Goal: Information Seeking & Learning: Learn about a topic

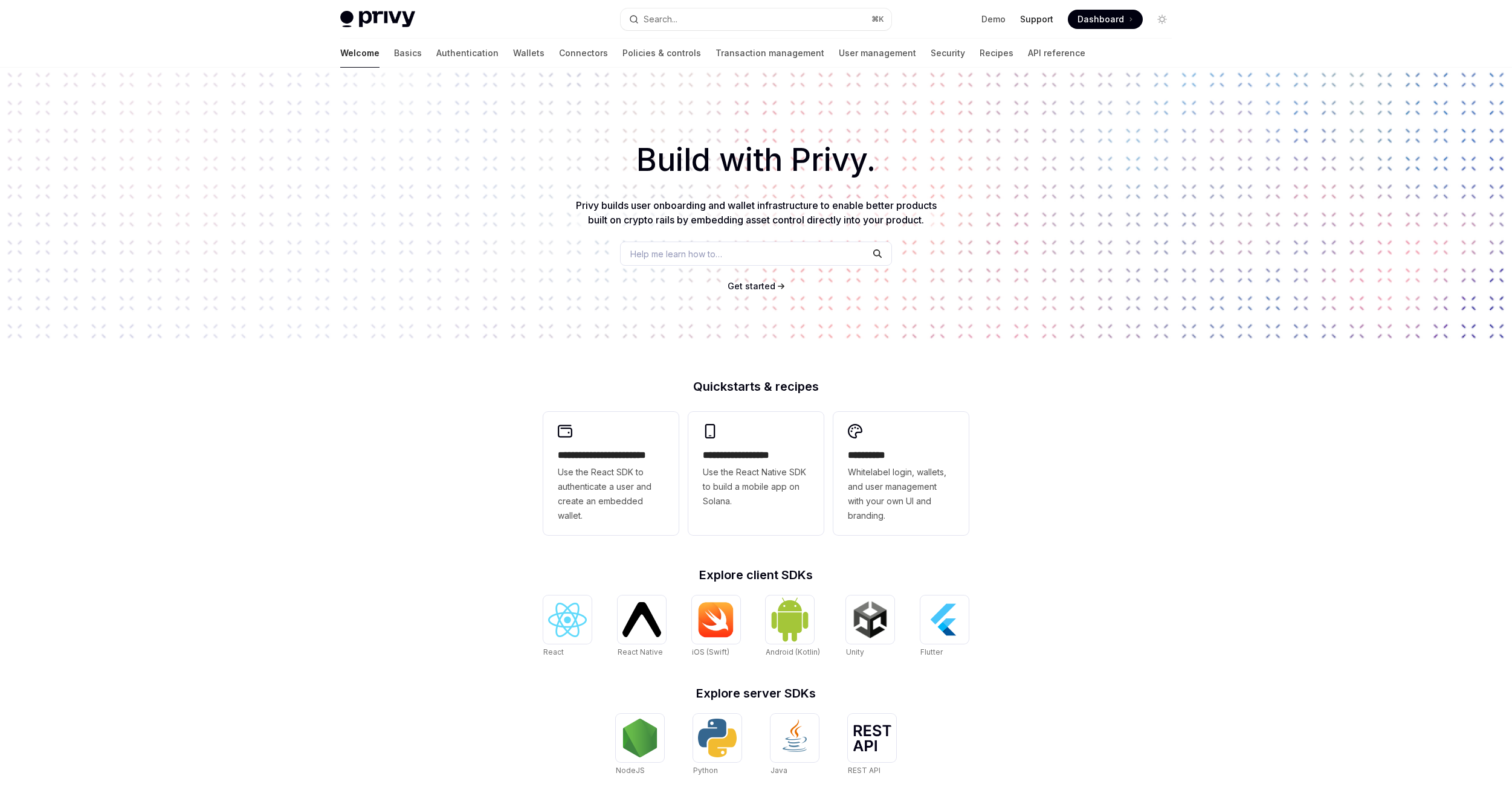
click at [1041, 18] on link "Support" at bounding box center [1036, 19] width 33 height 12
click at [513, 54] on link "Wallets" at bounding box center [528, 53] width 32 height 29
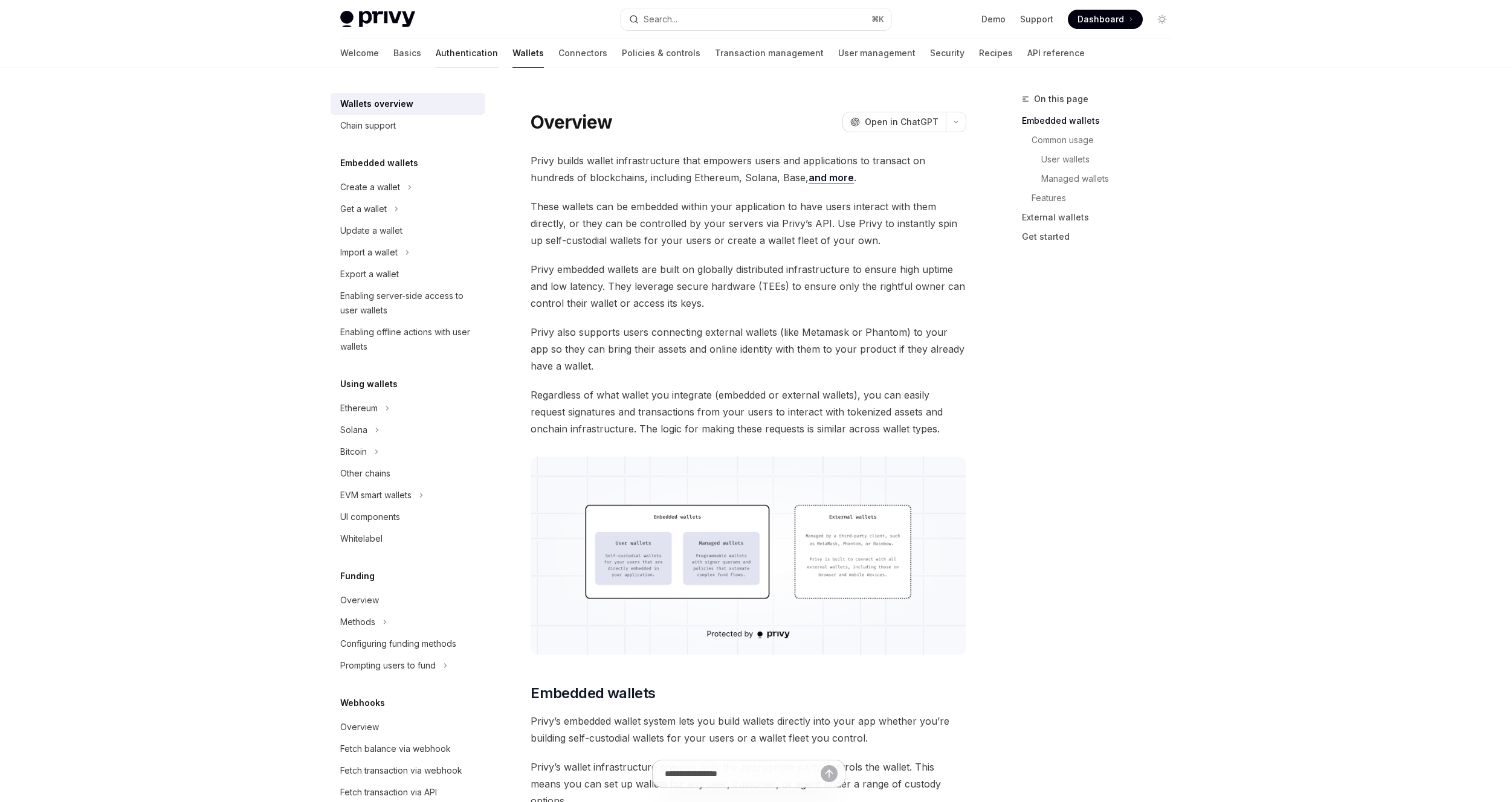
click at [436, 53] on link "Authentication" at bounding box center [467, 53] width 62 height 29
type textarea "*"
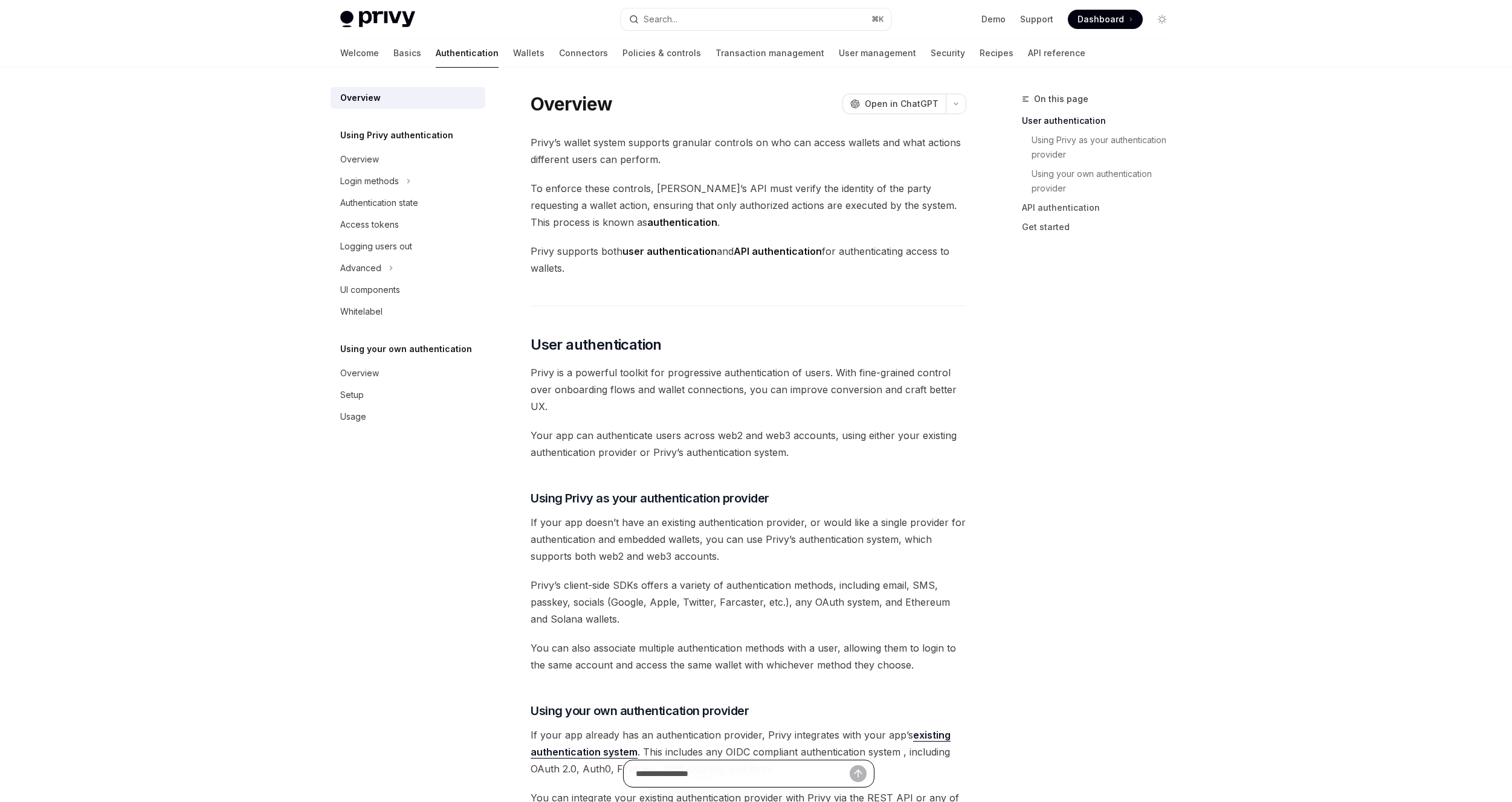
click at [712, 770] on input "text" at bounding box center [742, 773] width 214 height 26
type input "*"
type input "**********"
type textarea "*"
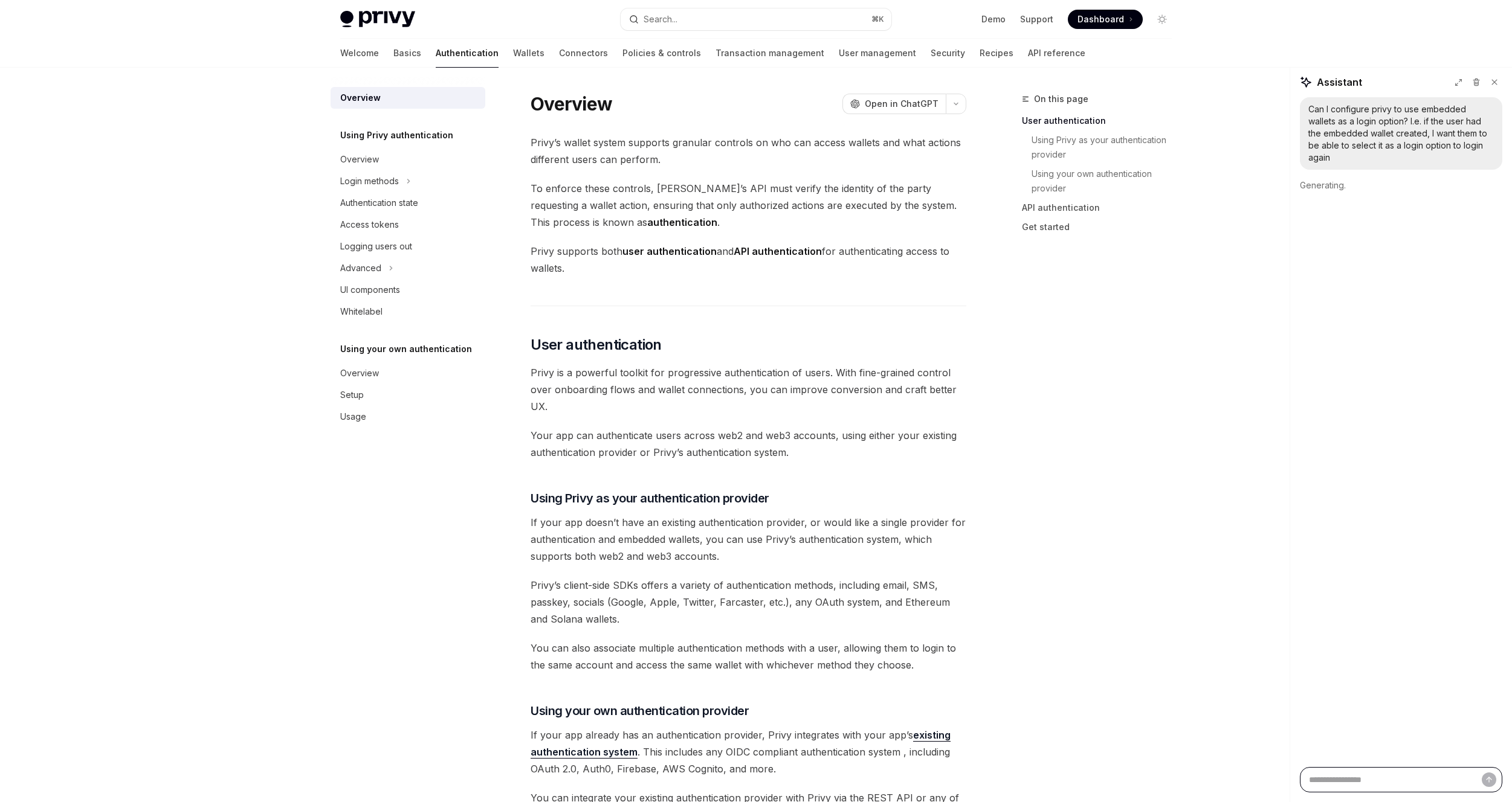
scroll to position [0, 0]
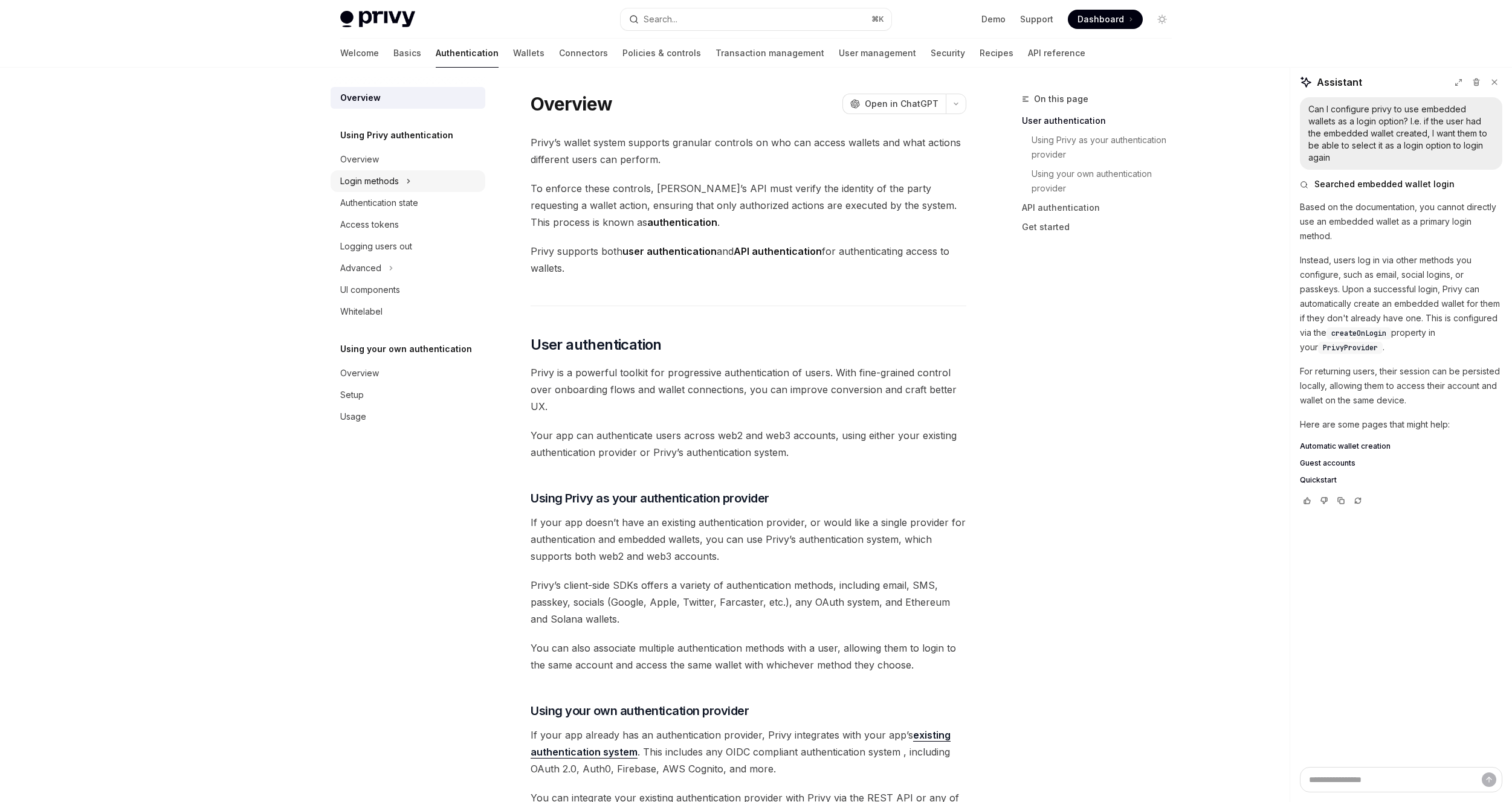
click at [400, 185] on div "Login methods" at bounding box center [407, 181] width 155 height 22
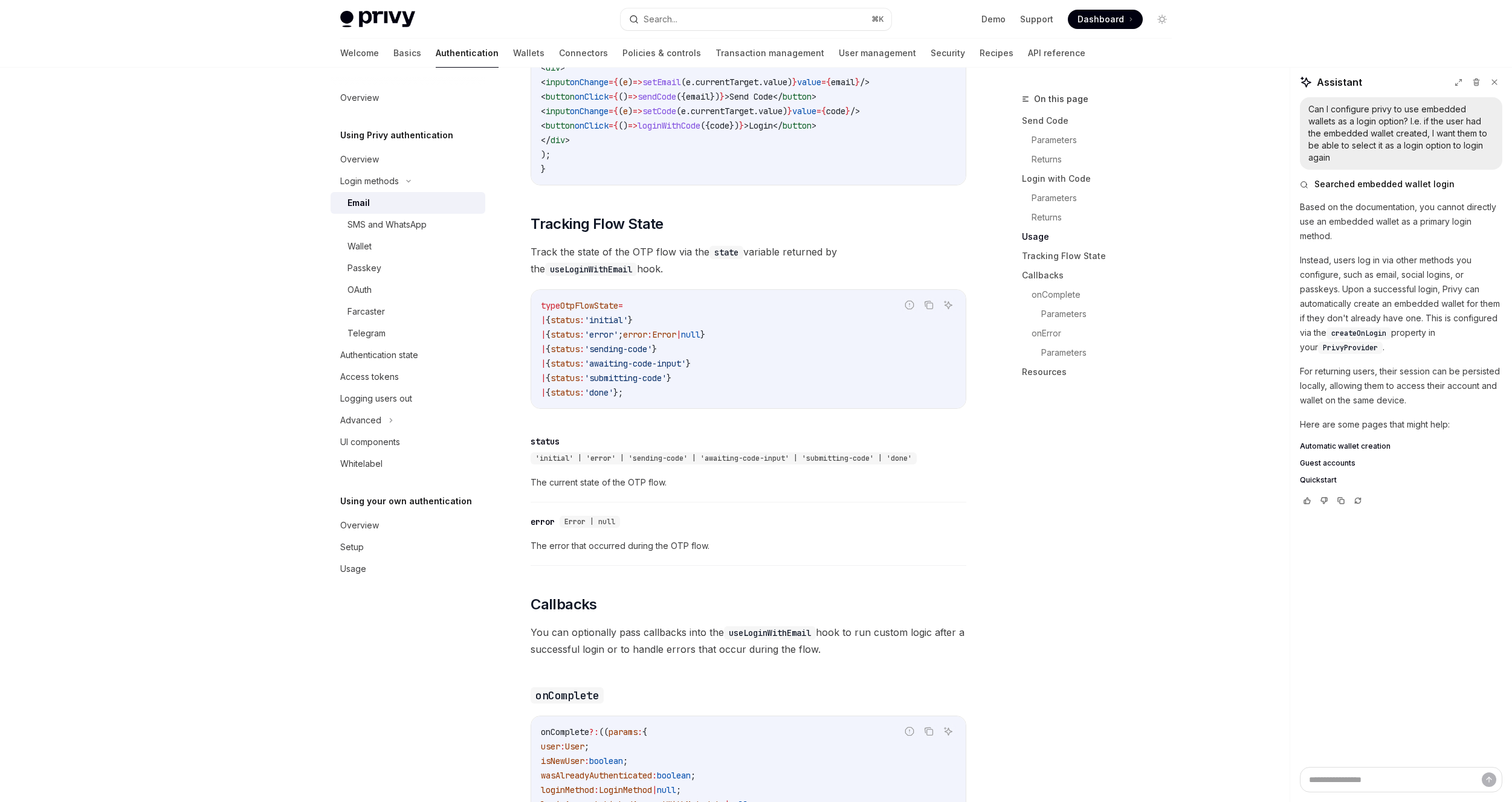
scroll to position [1357, 0]
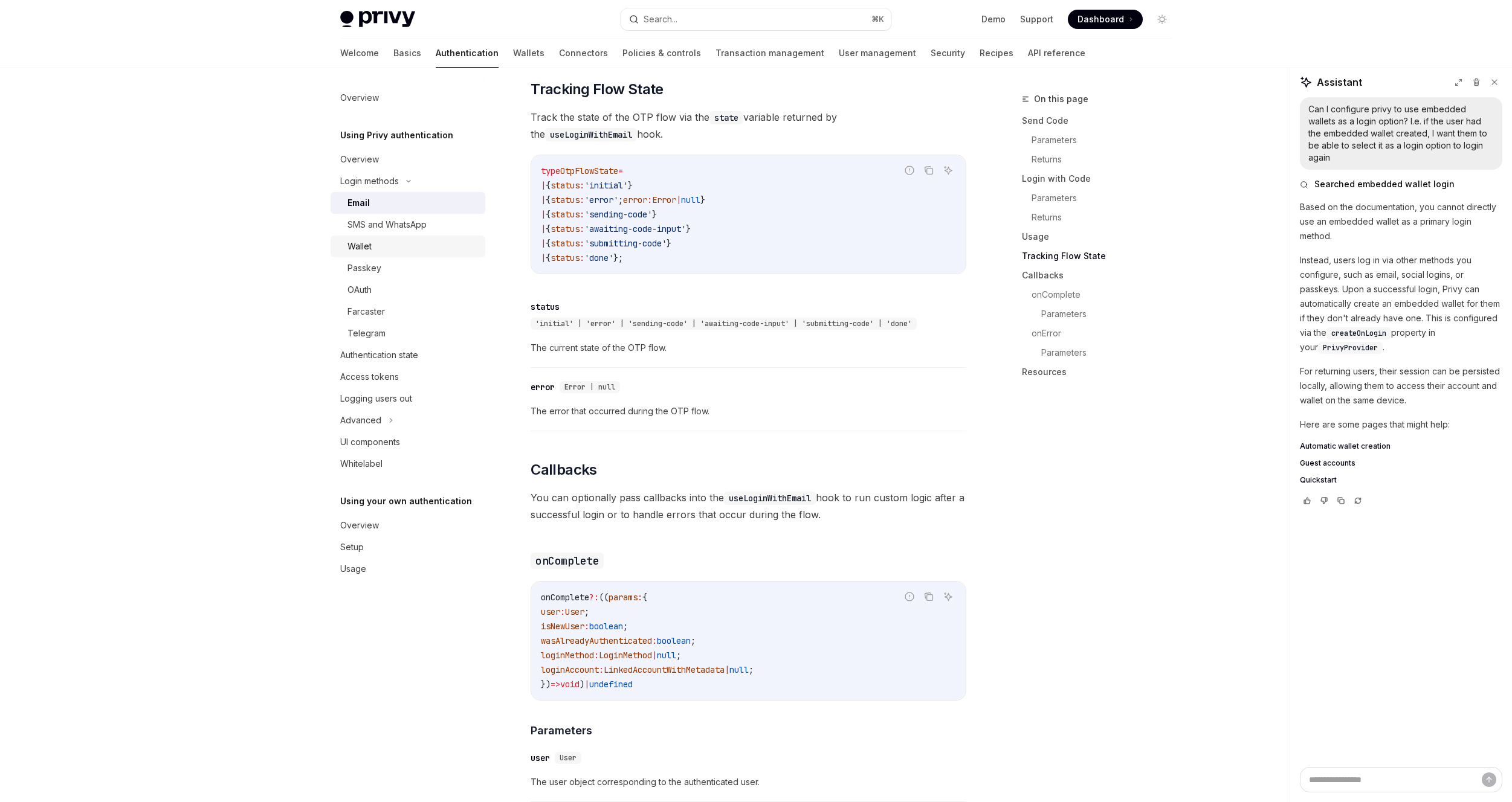
click at [411, 247] on div "Wallet" at bounding box center [412, 246] width 130 height 15
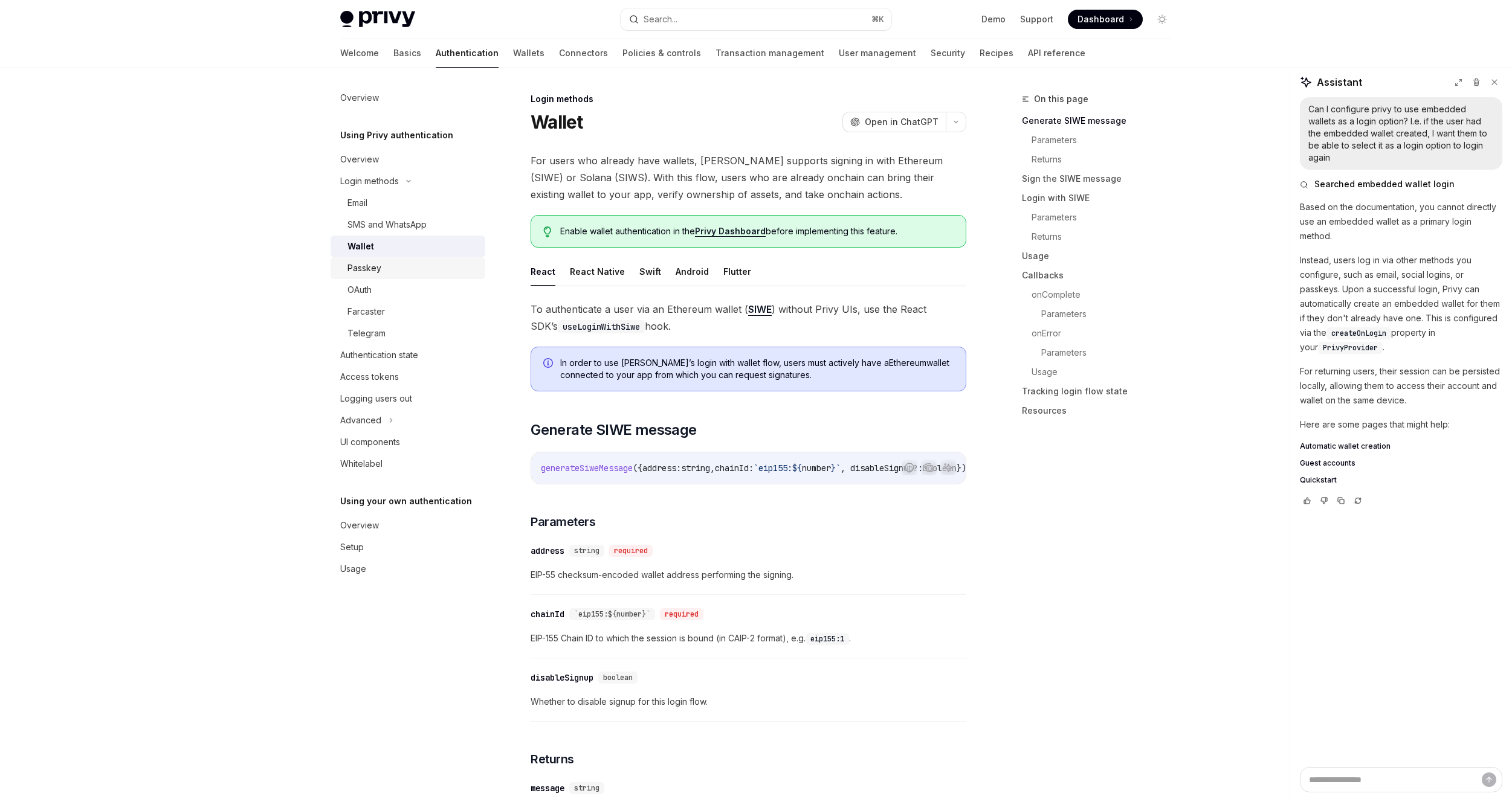
click at [393, 268] on div "Passkey" at bounding box center [412, 268] width 130 height 15
type textarea "*"
